Goal: Use online tool/utility: Utilize a website feature to perform a specific function

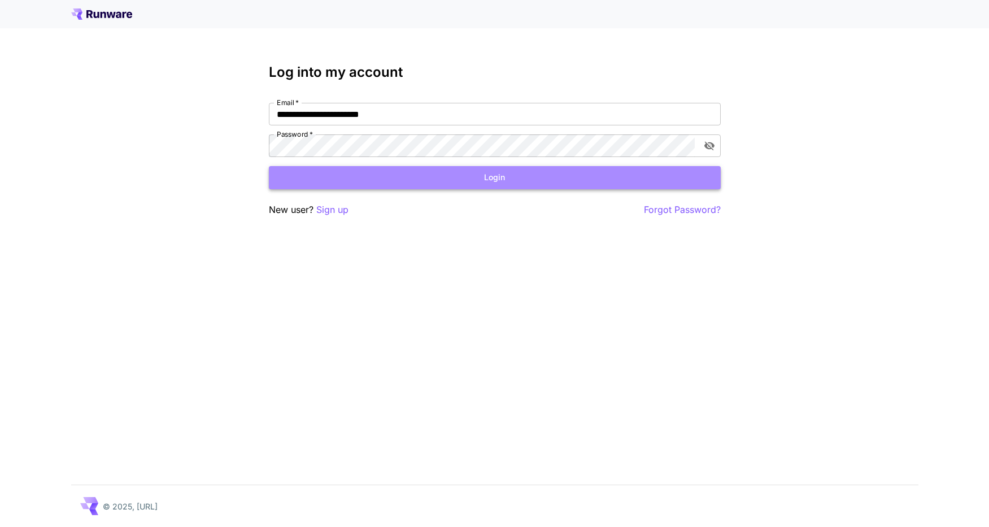
click at [300, 177] on button "Login" at bounding box center [495, 177] width 452 height 23
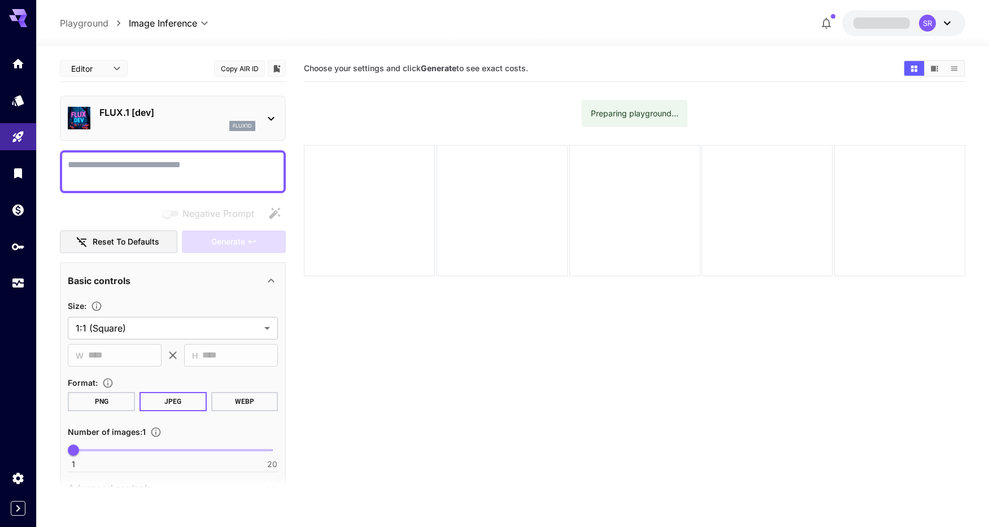
click at [189, 116] on p "FLUX.1 [dev]" at bounding box center [177, 113] width 156 height 14
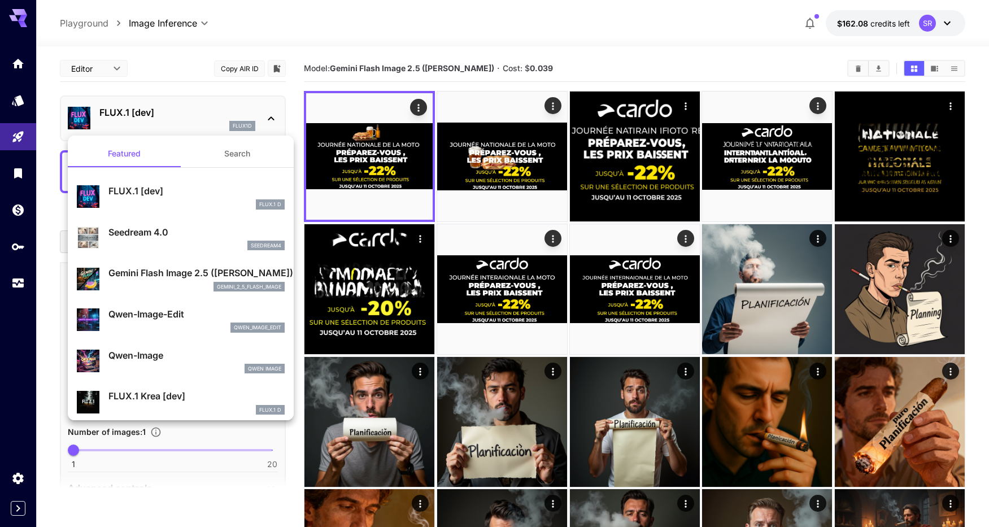
click at [154, 278] on p "Gemini Flash Image 2.5 ([PERSON_NAME])" at bounding box center [196, 273] width 176 height 14
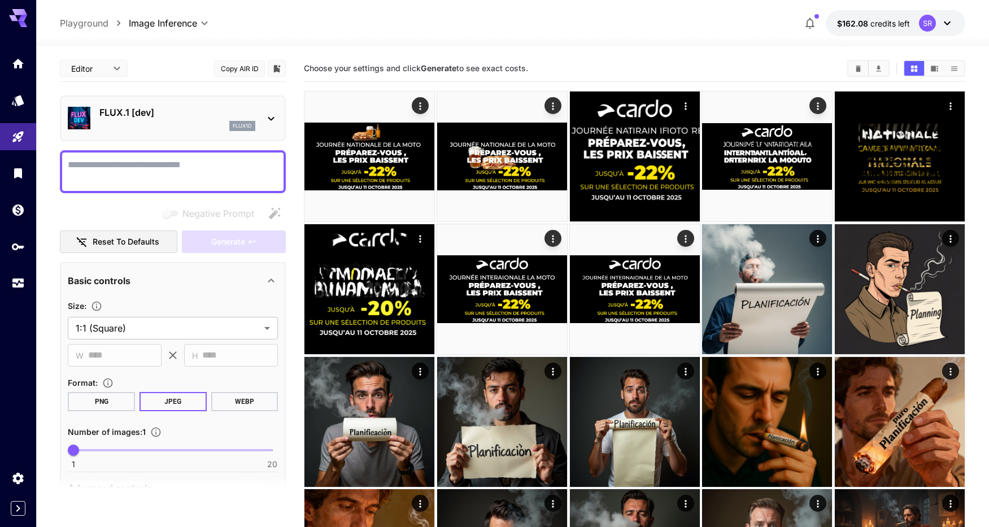
click at [181, 117] on p "FLUX.1 [dev]" at bounding box center [177, 113] width 156 height 14
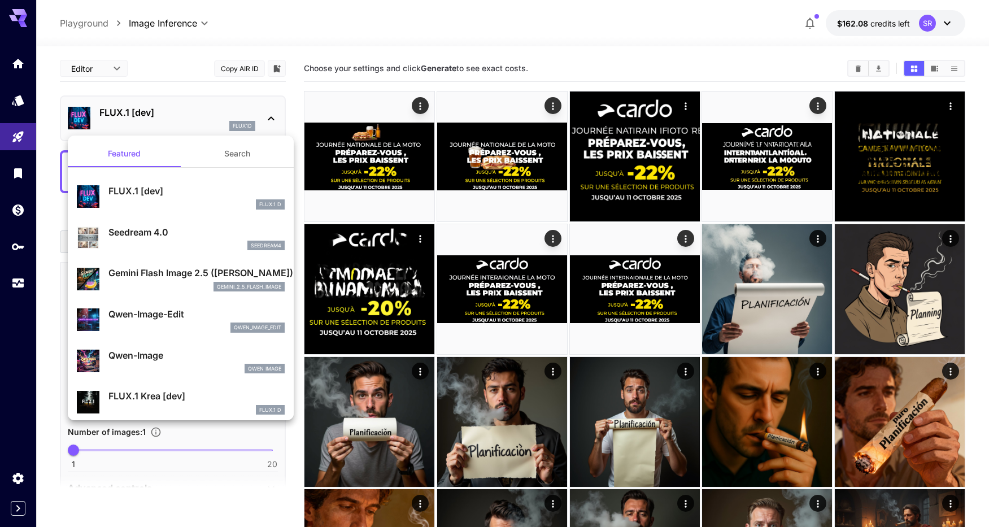
click at [159, 277] on p "Gemini Flash Image 2.5 ([PERSON_NAME])" at bounding box center [196, 273] width 176 height 14
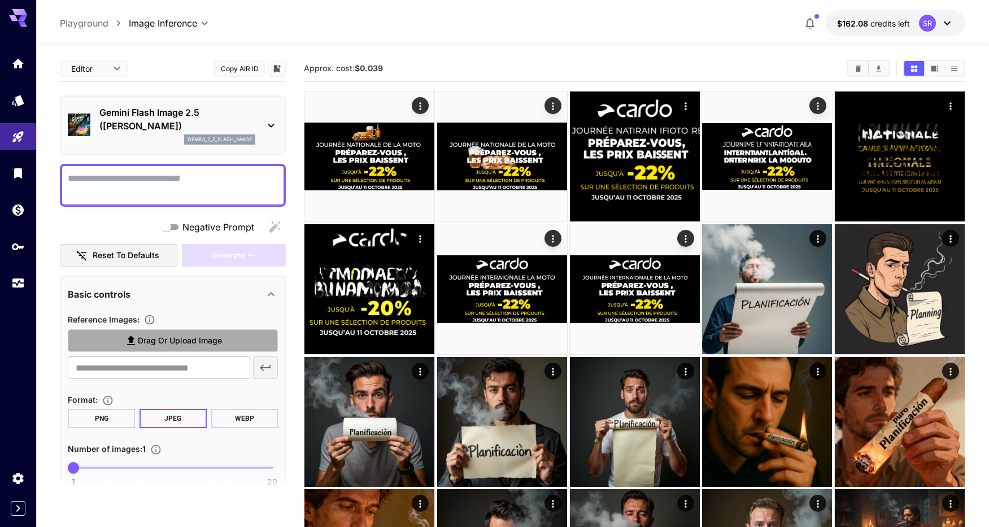
click at [112, 347] on label "Drag or upload image" at bounding box center [173, 340] width 210 height 23
click at [0, 0] on input "Drag or upload image" at bounding box center [0, 0] width 0 height 0
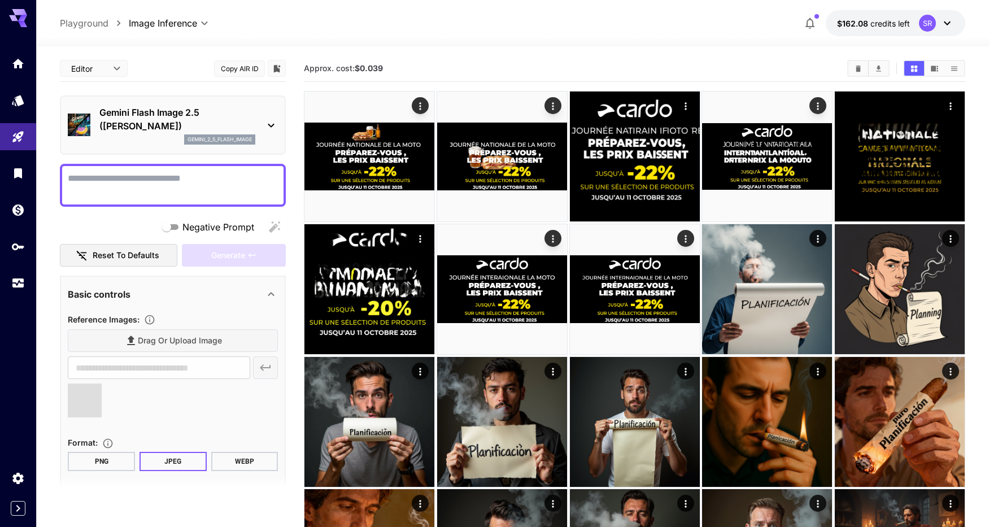
type input "**********"
click at [203, 188] on textarea "Negative Prompt" at bounding box center [173, 185] width 210 height 27
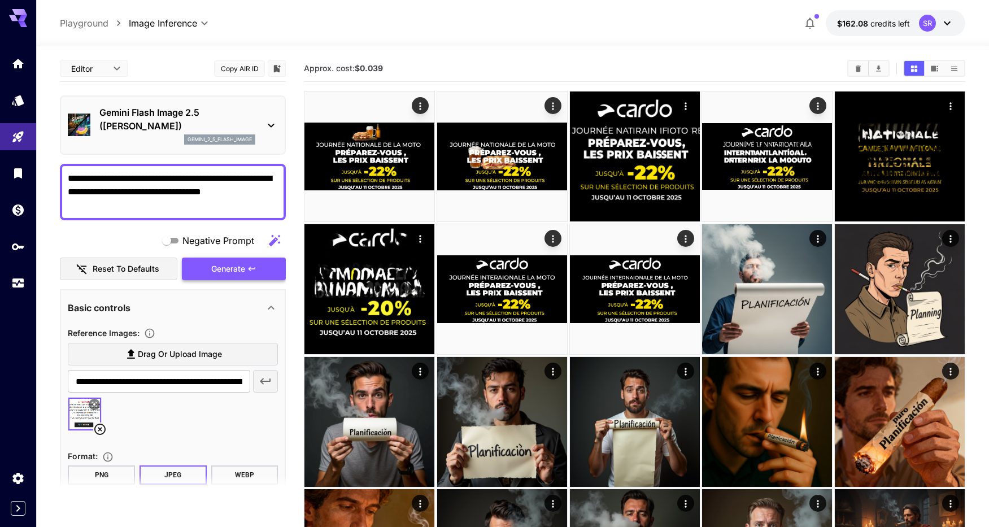
type textarea "**********"
click at [218, 267] on span "Generate" at bounding box center [228, 269] width 34 height 14
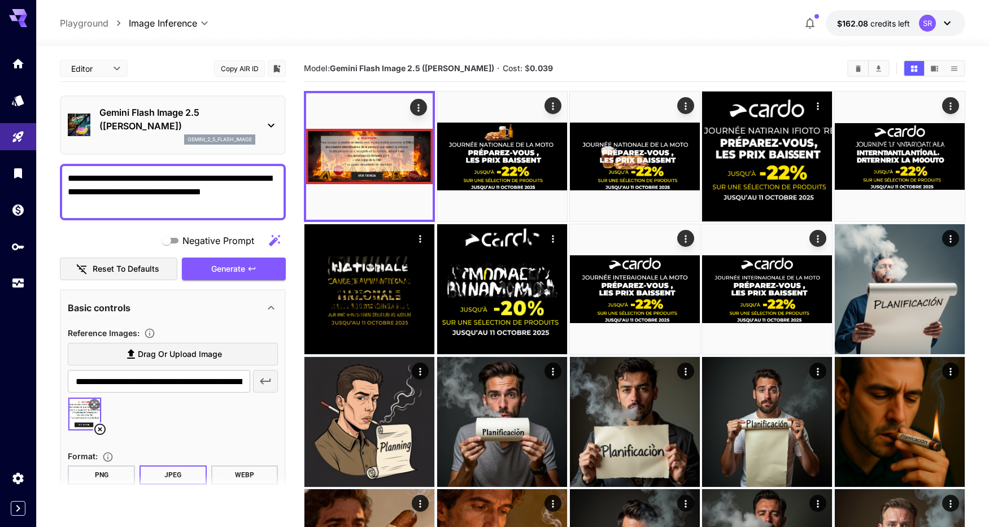
click at [355, 162] on img at bounding box center [369, 156] width 127 height 127
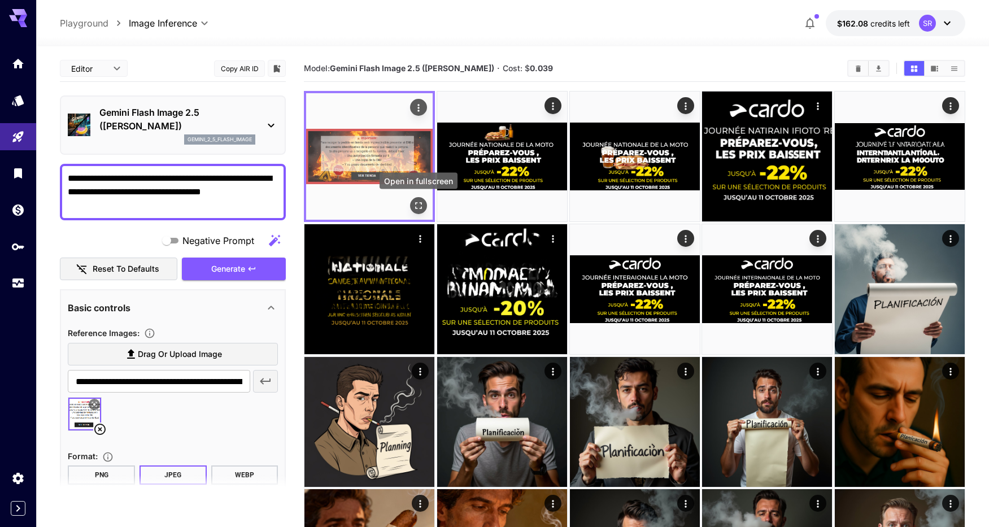
click at [420, 208] on icon "Open in fullscreen" at bounding box center [418, 205] width 7 height 7
